Goal: Transaction & Acquisition: Purchase product/service

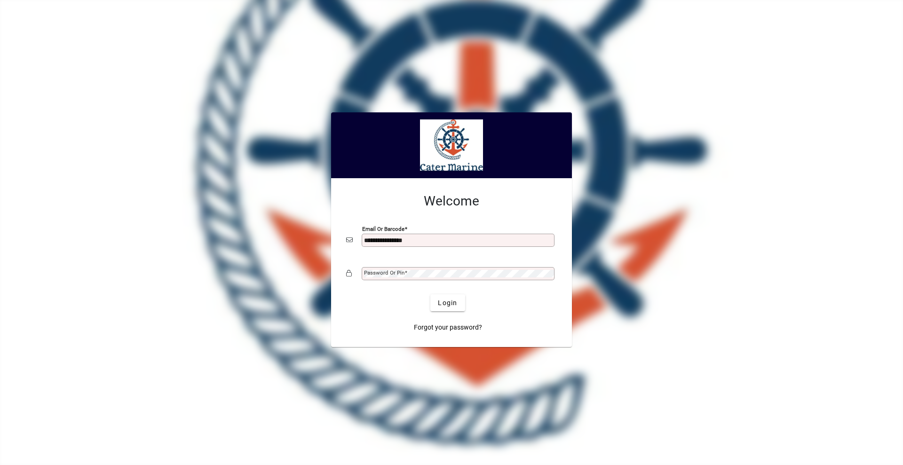
type input "**********"
click at [430, 295] on button "Login" at bounding box center [447, 303] width 34 height 17
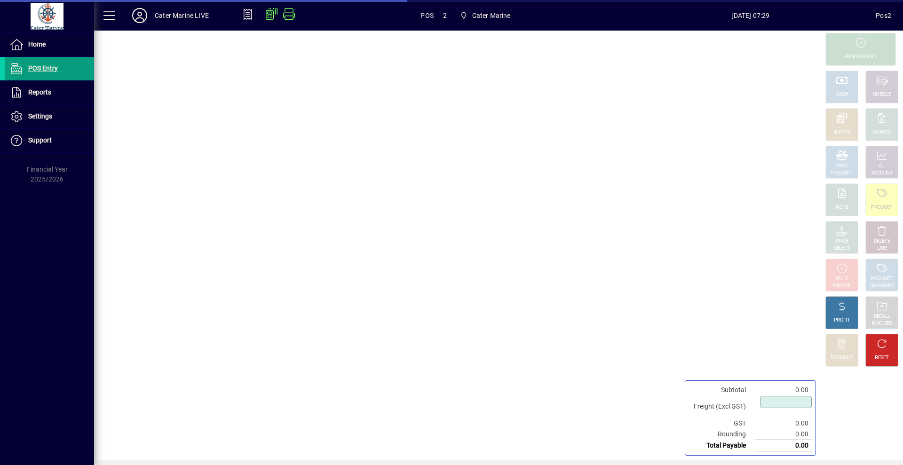
type input "****"
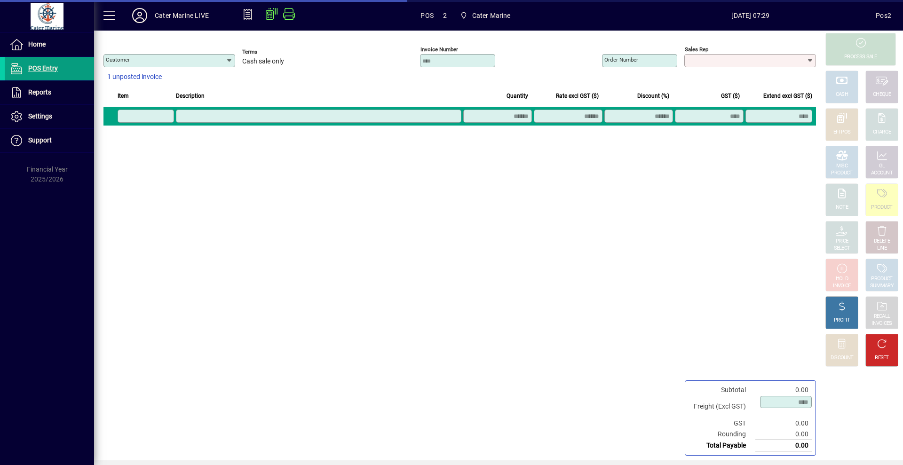
type input "**********"
